Goal: Task Accomplishment & Management: Manage account settings

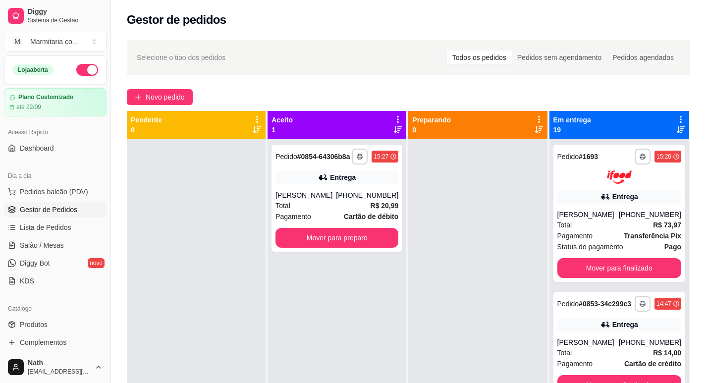
scroll to position [52, 0]
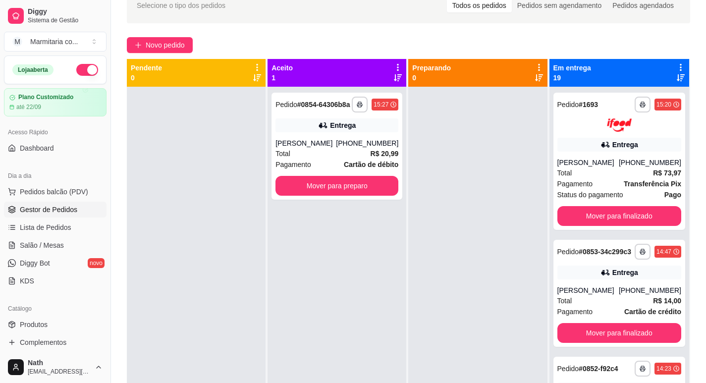
click at [678, 66] on div "Em entrega 19" at bounding box center [619, 73] width 140 height 28
click at [676, 68] on icon at bounding box center [680, 67] width 9 height 9
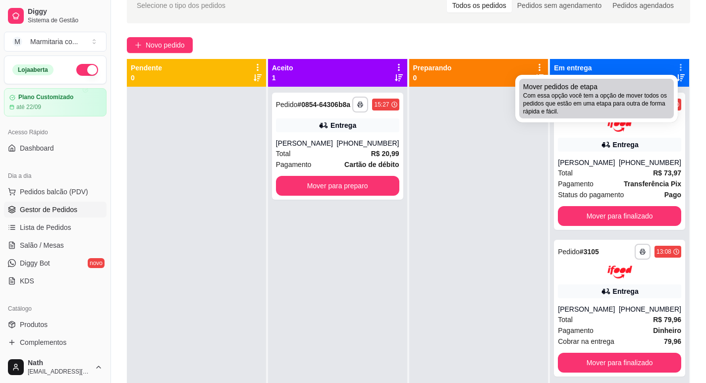
click at [647, 96] on span "Com essa opção você tem a opção de mover todos os pedidos que estão em uma etap…" at bounding box center [596, 104] width 147 height 24
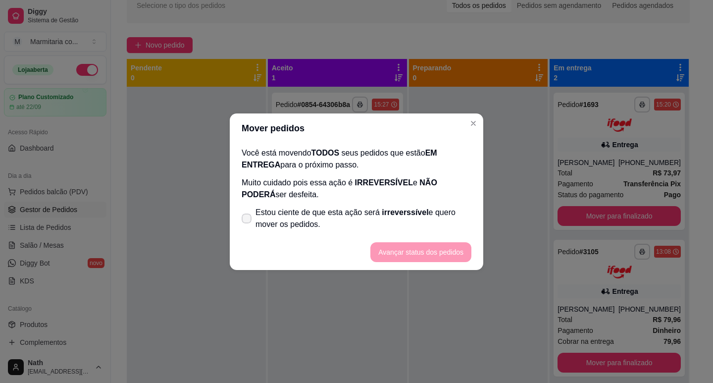
click at [416, 220] on span "Estou ciente de que esta ação será irreverssível e quero mover os pedidos." at bounding box center [364, 219] width 216 height 24
click at [248, 220] on input "Estou ciente de que esta ação será irreverssível e quero mover os pedidos." at bounding box center [244, 223] width 6 height 6
checkbox input "true"
click at [426, 246] on button "Avançar status dos pedidos" at bounding box center [421, 251] width 98 height 19
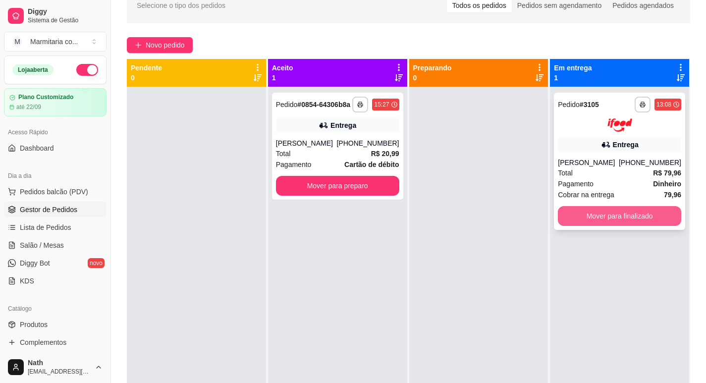
click at [588, 223] on button "Mover para finalizado" at bounding box center [619, 216] width 123 height 20
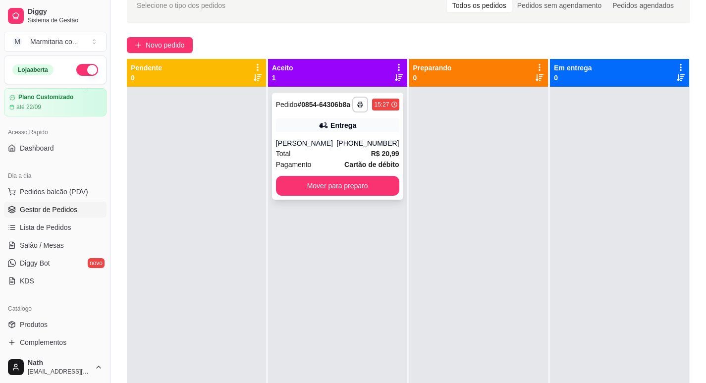
click at [278, 140] on div "**********" at bounding box center [337, 146] width 131 height 107
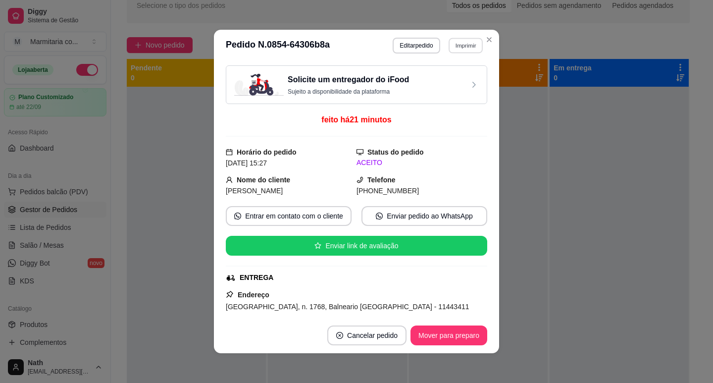
click at [468, 47] on button "Imprimir" at bounding box center [466, 45] width 34 height 15
click at [447, 91] on div "Solicite um entregador do iFood Sujeito a disponibilidade da plataforma" at bounding box center [356, 85] width 245 height 22
click at [465, 44] on button "Imprimir" at bounding box center [466, 45] width 34 height 15
click at [455, 81] on button "IMPRESSORA" at bounding box center [444, 79] width 69 height 15
click at [454, 340] on button "Mover para preparo" at bounding box center [449, 335] width 74 height 19
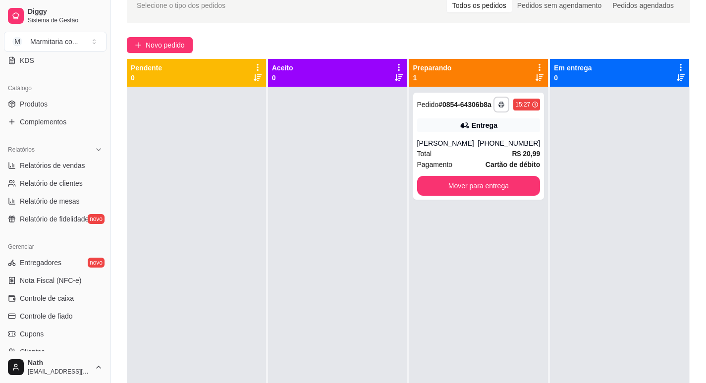
scroll to position [297, 0]
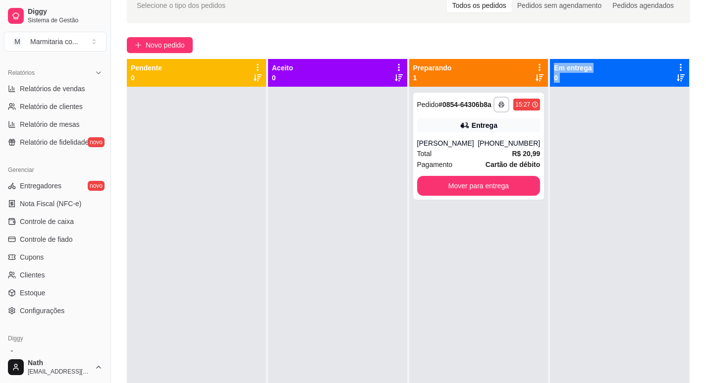
drag, startPoint x: 450, startPoint y: 206, endPoint x: 713, endPoint y: 402, distance: 328.1
click at [705, 331] on html "Diggy Sistema de Gestão M Marmitaria co ... Loja aberta Plano Customizado até 2…" at bounding box center [353, 139] width 706 height 383
